Goal: Transaction & Acquisition: Purchase product/service

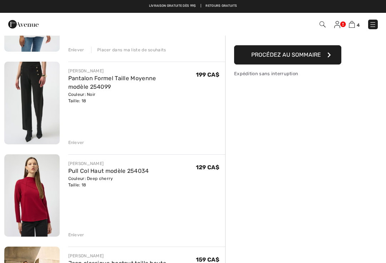
scroll to position [124, 0]
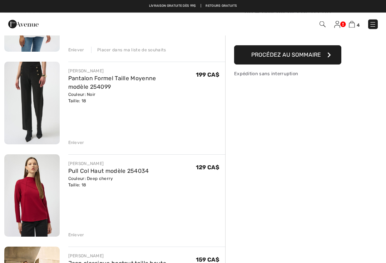
click at [77, 233] on div "Enlever" at bounding box center [76, 235] width 16 height 6
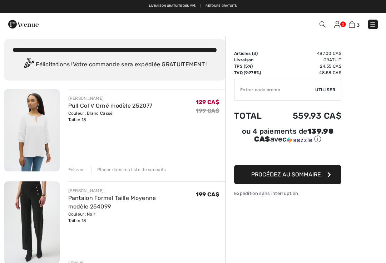
scroll to position [0, 0]
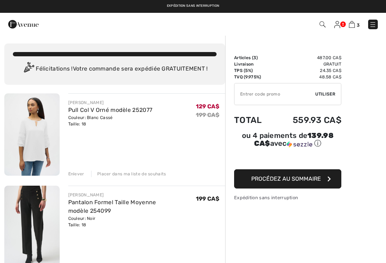
click at [336, 24] on img at bounding box center [337, 24] width 6 height 7
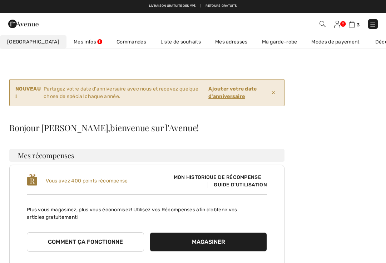
click at [352, 27] on img at bounding box center [351, 24] width 6 height 7
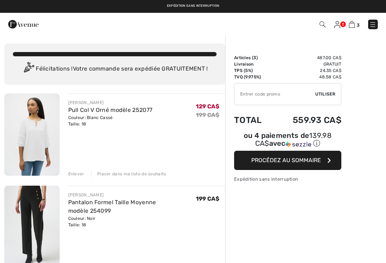
checkbox input "true"
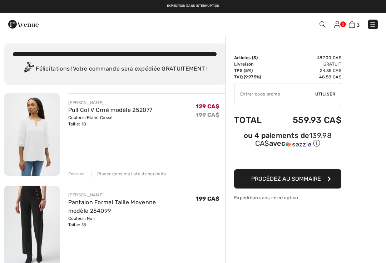
click at [286, 182] on span "Procédez au sommaire" at bounding box center [286, 179] width 70 height 7
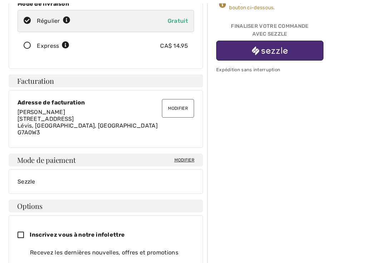
scroll to position [140, 0]
click at [186, 158] on span "Modifier" at bounding box center [184, 160] width 20 height 6
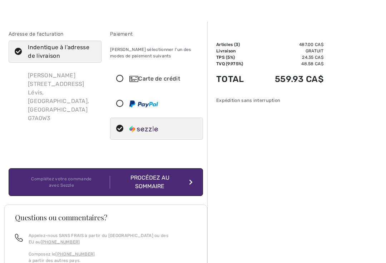
scroll to position [13, 0]
click at [125, 80] on icon at bounding box center [119, 78] width 19 height 7
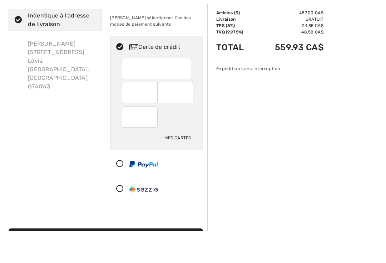
click at [73, 94] on div "Adresse de facturation Indentique à l'adresse de livraison Carmen Lacasse 1416 …" at bounding box center [54, 132] width 101 height 205
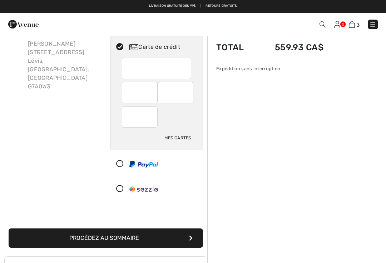
click at [310, 102] on div "Sommaire Description Articles ( 3 ) 487.00 CA$ Code promo 0.00 CA$ Livraison Gr…" at bounding box center [296, 218] width 179 height 456
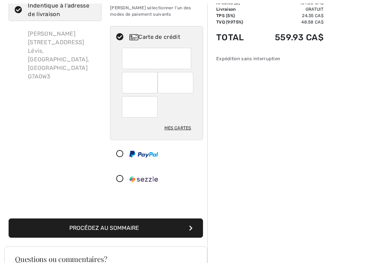
scroll to position [55, 0]
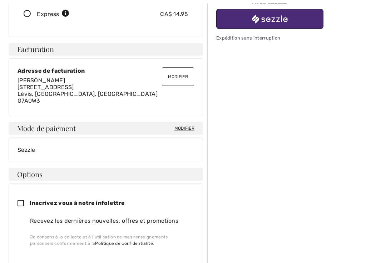
scroll to position [172, 0]
click at [194, 122] on div "Mode de paiement Modifier" at bounding box center [106, 128] width 194 height 13
click at [185, 128] on span "Modifier" at bounding box center [184, 128] width 20 height 6
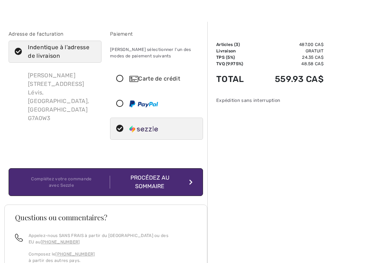
scroll to position [13, 0]
click at [122, 84] on div "Carte de crédit" at bounding box center [156, 78] width 92 height 21
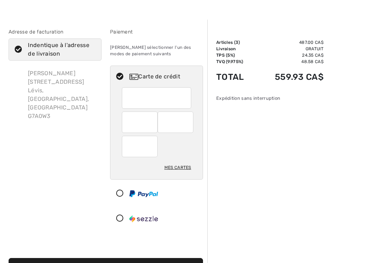
scroll to position [0, 0]
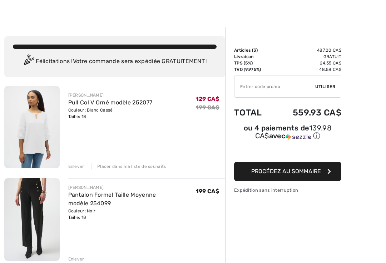
scroll to position [7, 0]
click at [130, 164] on div "Placer dans ma liste de souhaits" at bounding box center [128, 167] width 75 height 6
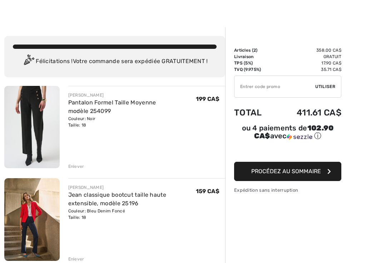
click at [297, 177] on button "Procédez au sommaire" at bounding box center [287, 171] width 107 height 19
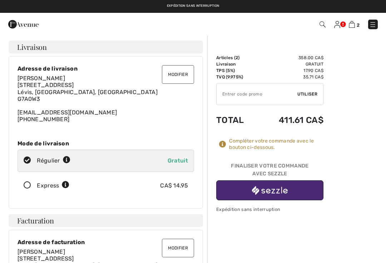
click at [351, 22] on img at bounding box center [351, 24] width 6 height 7
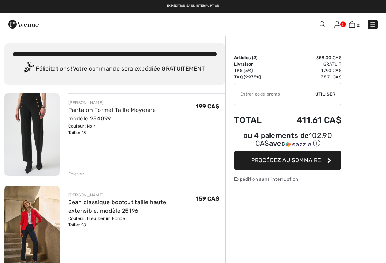
checkbox input "true"
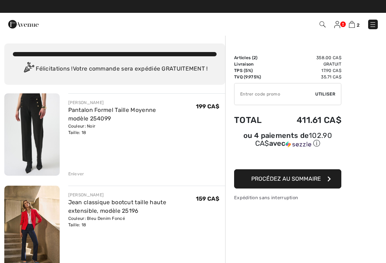
click at [74, 174] on div "Enlever" at bounding box center [76, 174] width 16 height 6
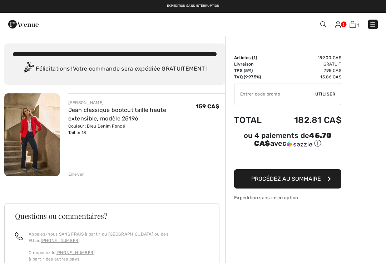
click at [295, 186] on button "Procédez au sommaire" at bounding box center [287, 179] width 107 height 19
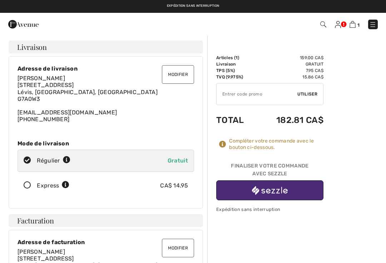
click at [184, 248] on button "Modifier" at bounding box center [178, 248] width 32 height 19
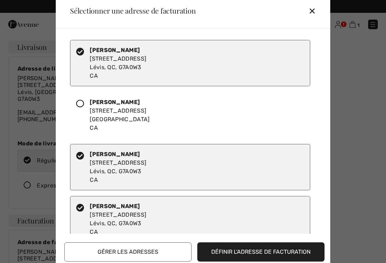
click at [313, 18] on div "✕" at bounding box center [314, 10] width 13 height 15
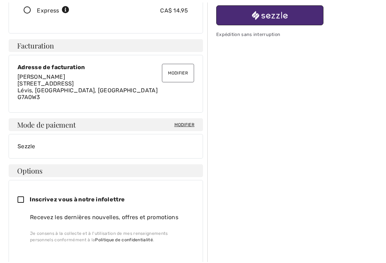
scroll to position [175, 0]
click at [174, 143] on div "Sezzle" at bounding box center [105, 146] width 176 height 7
click at [190, 123] on span "Modifier" at bounding box center [184, 125] width 20 height 6
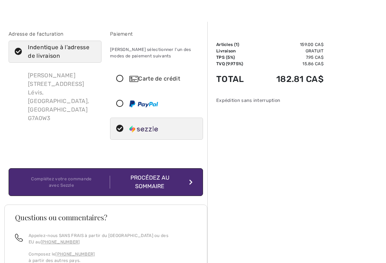
scroll to position [13, 0]
click at [122, 79] on icon at bounding box center [119, 78] width 19 height 7
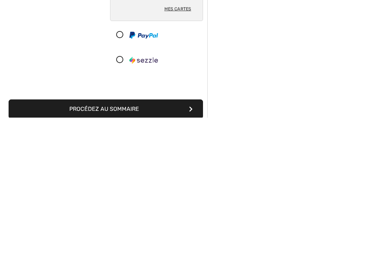
scroll to position [40, 0]
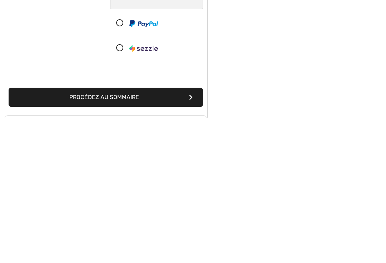
click at [100, 234] on button "Procédez au sommaire" at bounding box center [106, 243] width 194 height 19
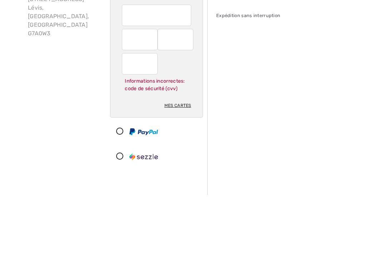
scroll to position [98, 0]
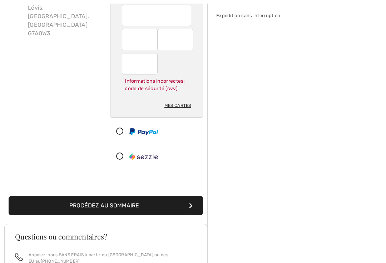
click at [113, 202] on button "Procédez au sommaire" at bounding box center [106, 205] width 194 height 19
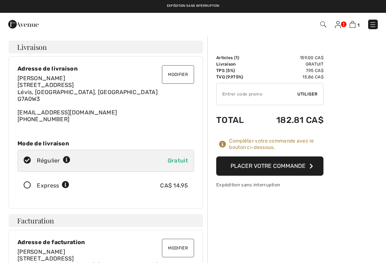
click at [275, 164] on button "Placer votre commande" at bounding box center [269, 166] width 107 height 19
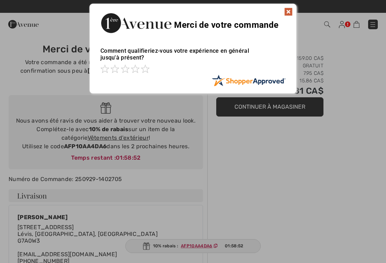
click at [270, 106] on div at bounding box center [193, 131] width 386 height 263
click at [287, 14] on img at bounding box center [288, 11] width 9 height 9
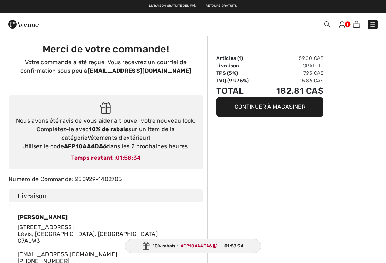
click at [358, 22] on img at bounding box center [356, 24] width 6 height 7
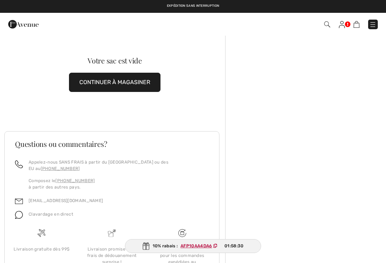
click at [345, 23] on link at bounding box center [341, 24] width 6 height 9
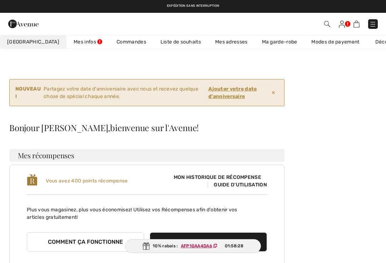
click at [161, 45] on link "Liste de souhaits" at bounding box center [180, 41] width 55 height 13
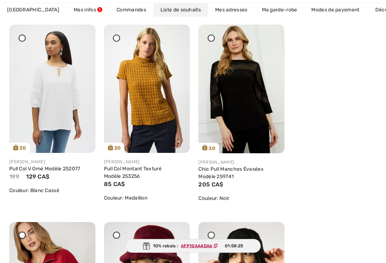
scroll to position [163, 0]
click at [150, 92] on img at bounding box center [147, 89] width 86 height 129
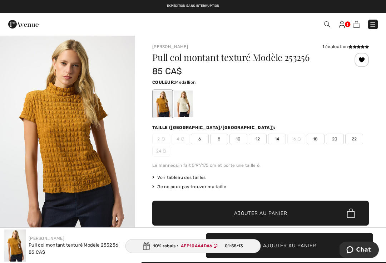
click at [316, 139] on span "18" at bounding box center [315, 139] width 18 height 11
click at [269, 210] on span "✔ Ajouté au panier Ajouter au panier" at bounding box center [260, 213] width 216 height 25
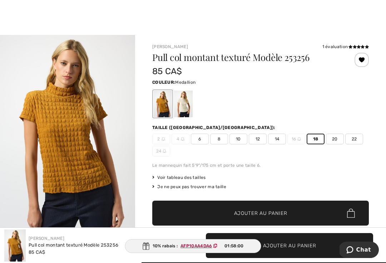
scroll to position [10, 0]
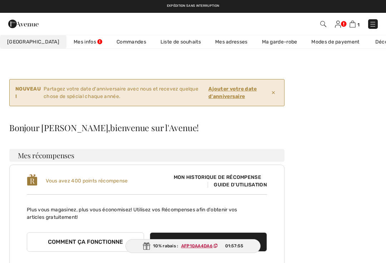
click at [168, 40] on link "Liste de souhaits" at bounding box center [180, 41] width 55 height 13
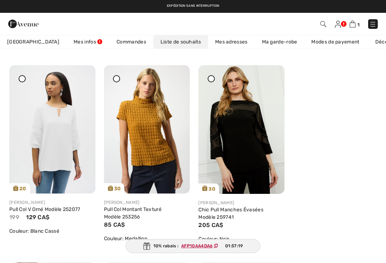
scroll to position [122, 0]
click at [59, 148] on img at bounding box center [52, 130] width 86 height 129
click at [56, 150] on img at bounding box center [52, 130] width 86 height 129
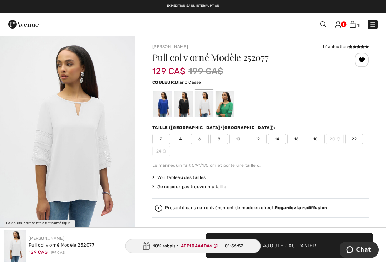
click at [317, 141] on span "18" at bounding box center [315, 139] width 18 height 11
click at [297, 250] on span "Ajouter au panier" at bounding box center [289, 245] width 53 height 7
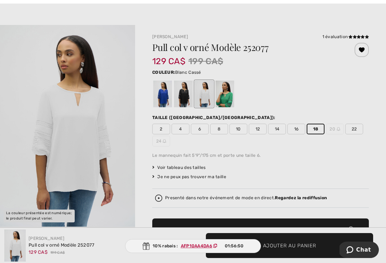
scroll to position [10, 0]
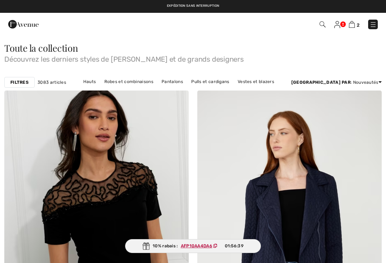
checkbox input "true"
click at [213, 80] on link "Pulls et cardigans" at bounding box center [209, 81] width 45 height 9
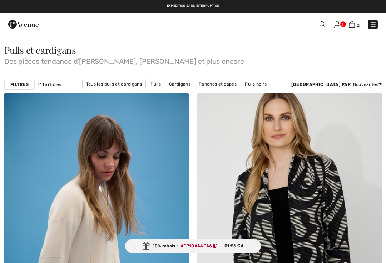
checkbox input "true"
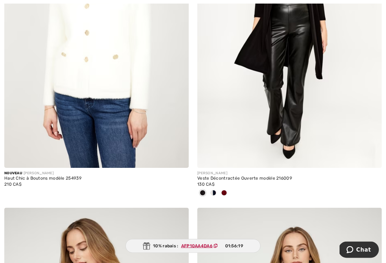
scroll to position [1454, 0]
click at [282, 75] on img at bounding box center [289, 30] width 184 height 276
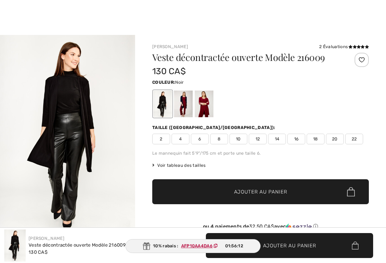
checkbox input "true"
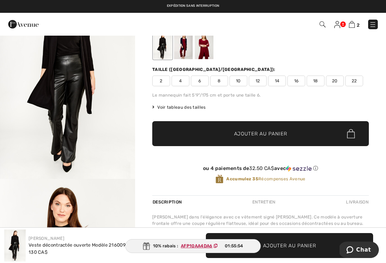
scroll to position [50, 0]
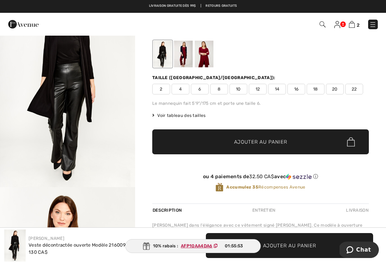
click at [315, 87] on span "18" at bounding box center [315, 89] width 18 height 11
click at [263, 142] on span "Ajouter au panier" at bounding box center [260, 142] width 53 height 7
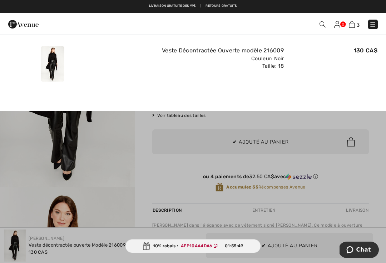
scroll to position [0, 0]
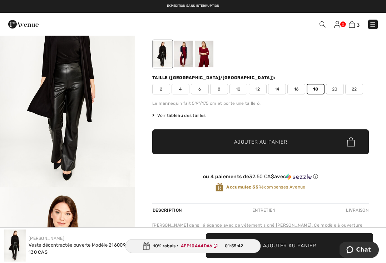
click at [206, 55] on div at bounding box center [204, 54] width 19 height 27
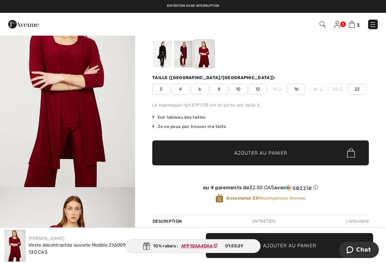
click at [189, 55] on div at bounding box center [183, 54] width 19 height 27
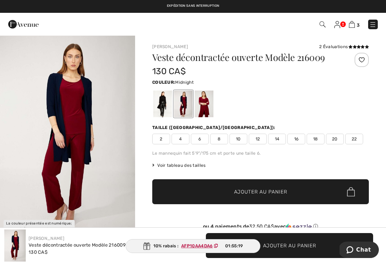
click at [162, 109] on div at bounding box center [162, 104] width 19 height 27
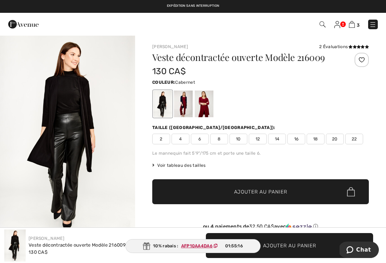
click at [209, 107] on div at bounding box center [204, 104] width 19 height 27
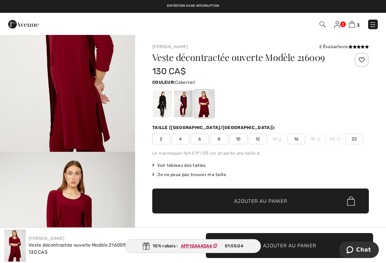
scroll to position [1136, 0]
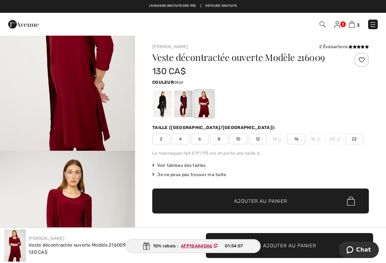
click at [167, 112] on div at bounding box center [162, 104] width 19 height 27
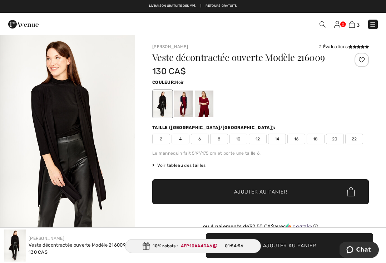
scroll to position [0, 0]
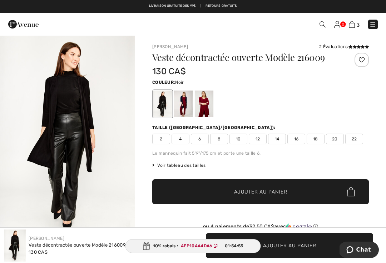
click at [316, 140] on span "18" at bounding box center [315, 139] width 18 height 11
click at [369, 89] on div "Frank Lyman 2 Évaluations 2 Évaluations Veste décontractée ouverte Modèle 21600…" at bounding box center [260, 236] width 251 height 403
click at [356, 23] on span "3" at bounding box center [357, 24] width 3 height 5
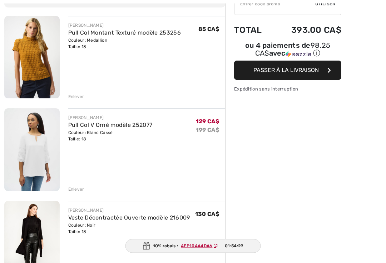
scroll to position [77, 0]
click at [293, 68] on button "Passer à la livraison" at bounding box center [287, 70] width 107 height 19
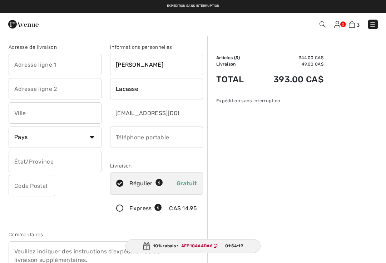
click at [51, 63] on input "text" at bounding box center [55, 64] width 93 height 21
type input "[STREET_ADDRESS]"
type input "Lévis"
select select "CA"
type input "G7A0W3"
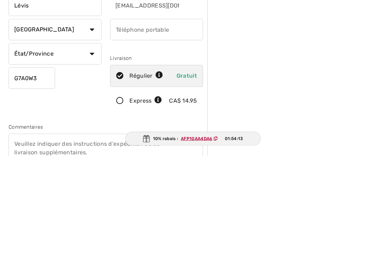
click at [94, 151] on select "État/Province [GEOGRAPHIC_DATA][PERSON_NAME][GEOGRAPHIC_DATA] [GEOGRAPHIC_DATA]…" at bounding box center [55, 161] width 93 height 21
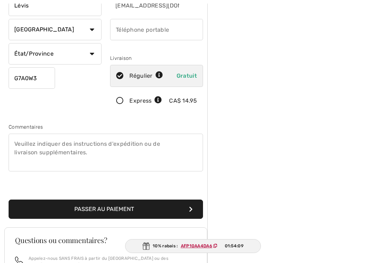
select select "QC"
click at [188, 209] on button "Passer au paiement" at bounding box center [106, 209] width 194 height 19
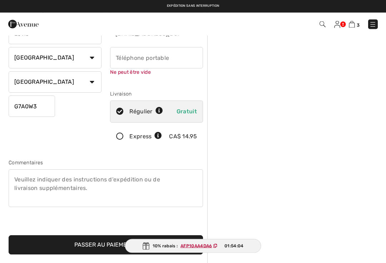
scroll to position [75, 0]
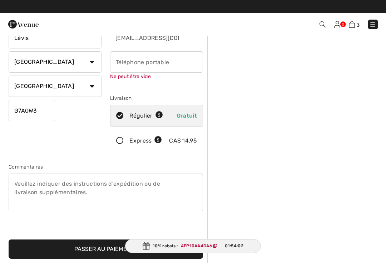
click at [125, 60] on input "phone" at bounding box center [156, 61] width 93 height 21
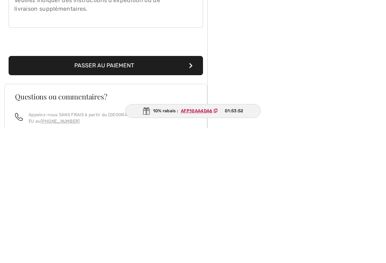
scroll to position [125, 0]
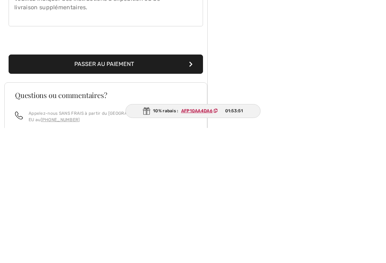
type input "5145780934"
click at [102, 190] on button "Passer au paiement" at bounding box center [106, 199] width 194 height 19
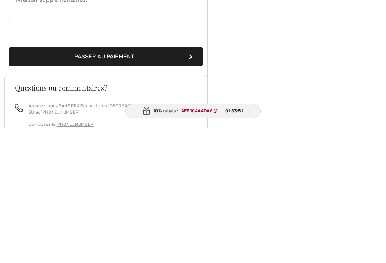
scroll to position [232, 0]
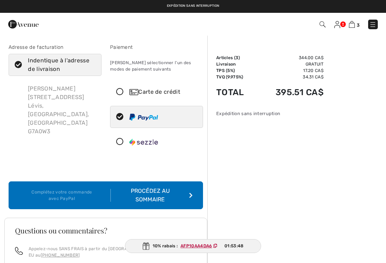
click at [123, 94] on icon at bounding box center [119, 92] width 19 height 7
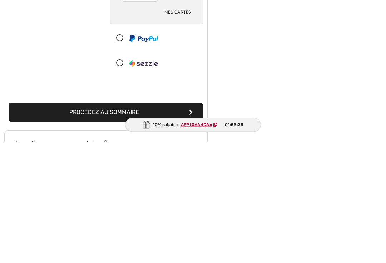
scroll to position [89, 0]
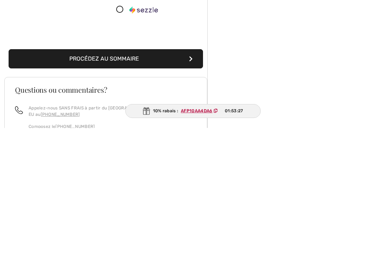
click at [106, 185] on button "Procédez au sommaire" at bounding box center [106, 194] width 194 height 19
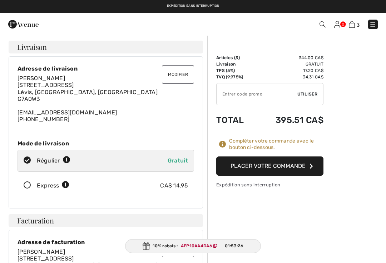
checkbox input "true"
click at [274, 166] on button "Placer votre commande" at bounding box center [269, 166] width 107 height 19
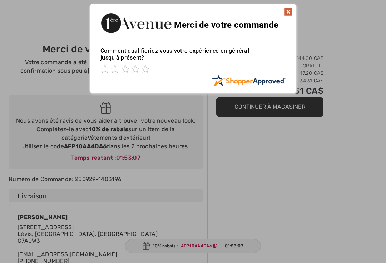
scroll to position [10, 0]
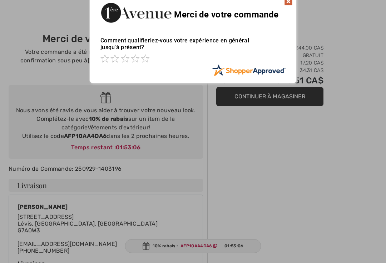
click at [292, 1] on img at bounding box center [288, 1] width 9 height 9
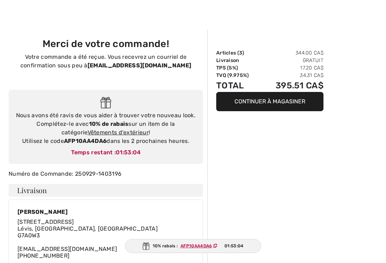
scroll to position [0, 0]
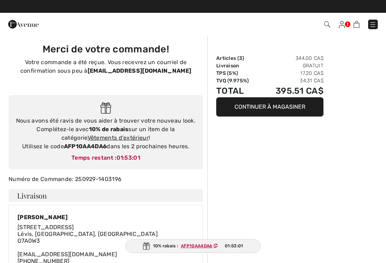
click at [375, 24] on img at bounding box center [372, 24] width 7 height 7
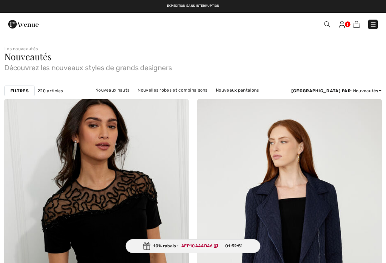
checkbox input "true"
click at [158, 93] on link "Nouvelles robes et combinaisons" at bounding box center [172, 90] width 77 height 9
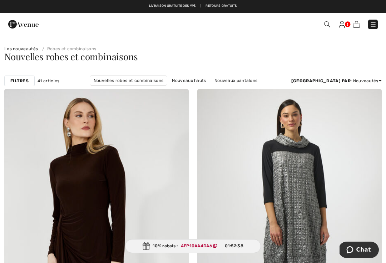
click at [357, 27] on img at bounding box center [356, 24] width 6 height 7
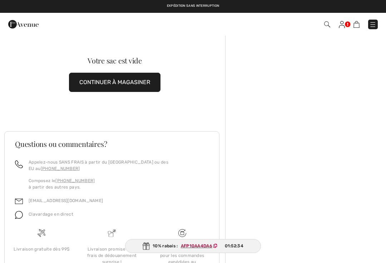
click at [343, 25] on img at bounding box center [341, 24] width 6 height 7
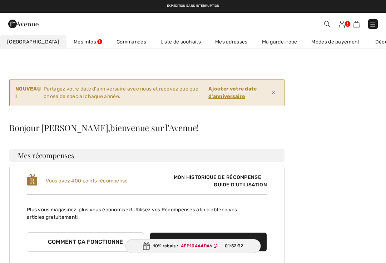
click at [72, 47] on link "Mes infos" at bounding box center [87, 41] width 43 height 13
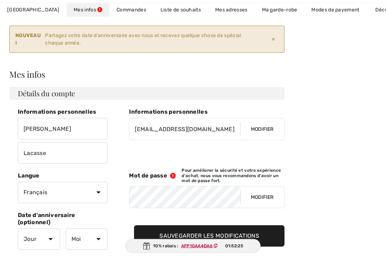
scroll to position [54, 0]
click at [174, 179] on div "Mot de passe Pour améliorer la sécurité et votre expérience d'achat, nous vous …" at bounding box center [206, 175] width 155 height 15
click at [174, 175] on icon at bounding box center [174, 176] width 14 height 6
click at [268, 197] on button "Modifier" at bounding box center [262, 196] width 44 height 21
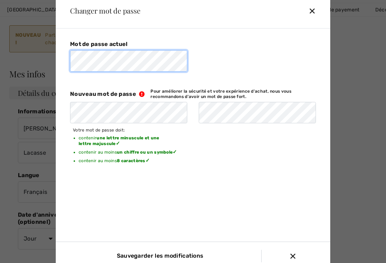
scroll to position [54, 0]
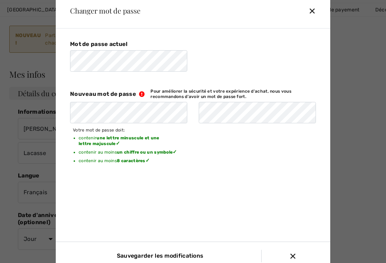
click at [307, 62] on div "Mot de passe actuel Nouveau mot de passe Pour améliorer la sécurité et votre ex…" at bounding box center [193, 83] width 246 height 86
click at [186, 262] on input "Sauvegarder les modifications" at bounding box center [158, 256] width 94 height 12
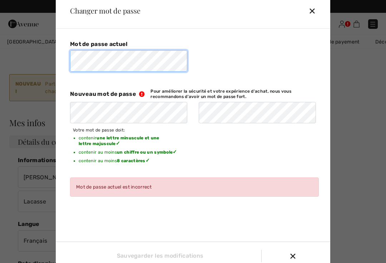
scroll to position [0, 0]
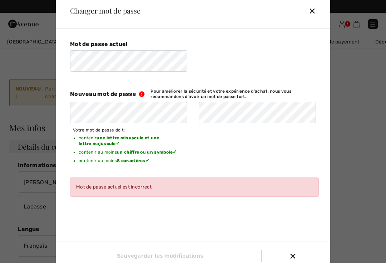
click at [312, 17] on div "✕" at bounding box center [314, 10] width 13 height 15
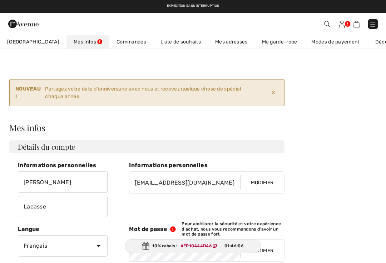
click at [319, 15] on div "Commander Salut, Carmen! 400 Points" at bounding box center [193, 24] width 386 height 22
click at [317, 40] on link "Modes de payement" at bounding box center [335, 41] width 62 height 13
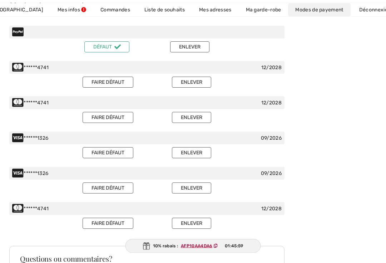
scroll to position [124, 0]
